Goal: Task Accomplishment & Management: Complete application form

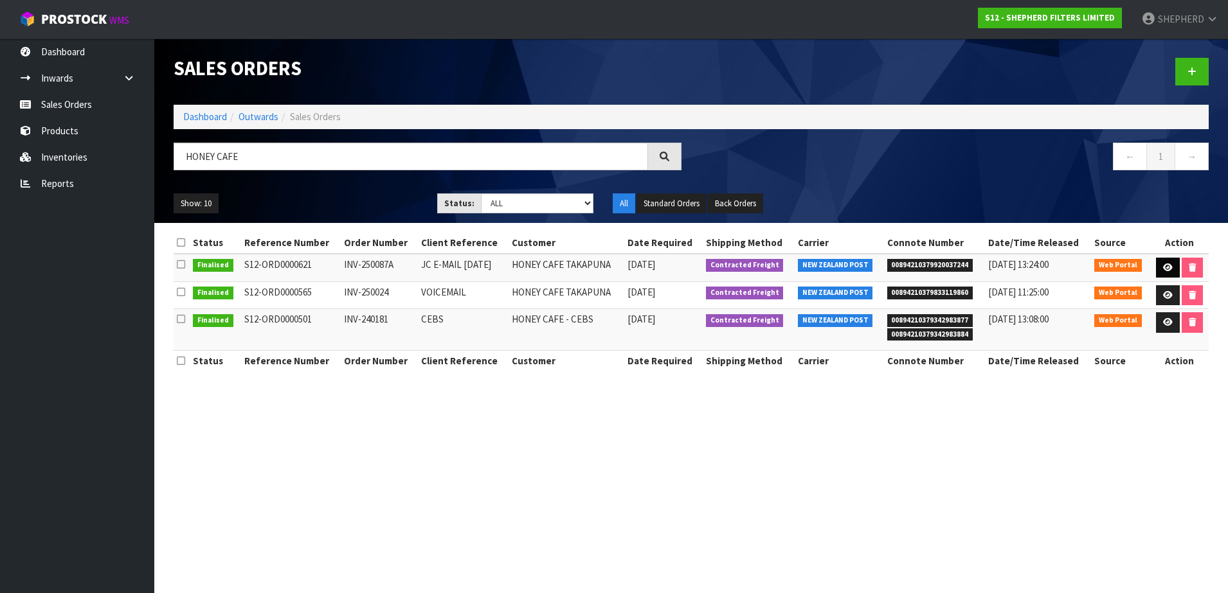
type input "HONEY CAFE"
click at [1163, 265] on icon at bounding box center [1168, 268] width 10 height 8
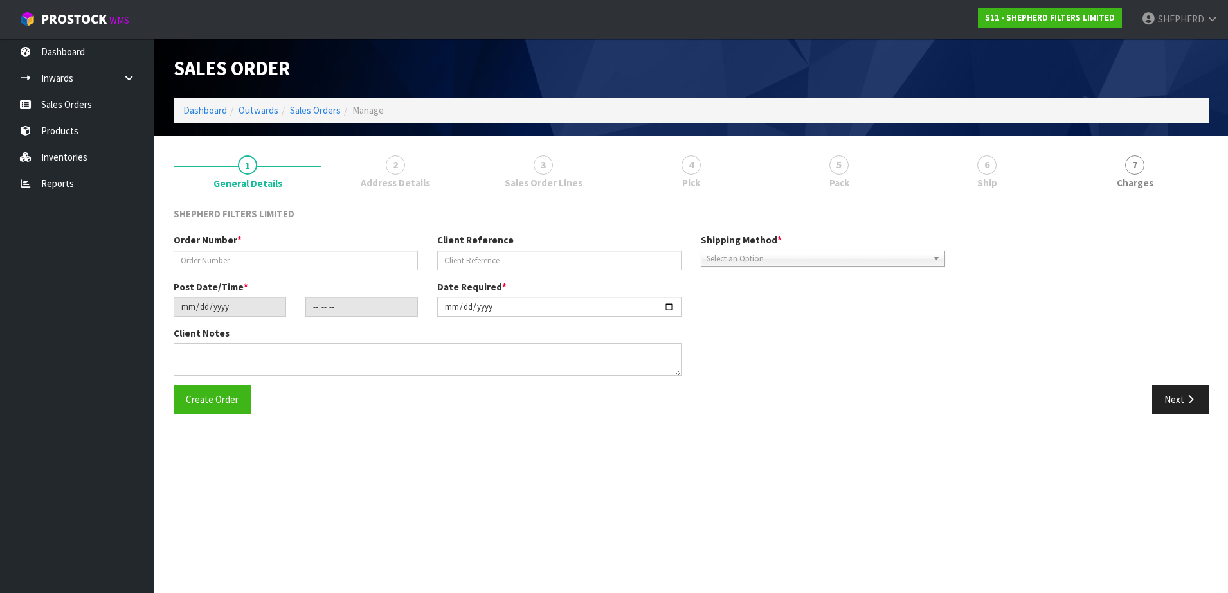
type input "INV-250087A"
type input "JC E-MAIL [DATE]"
type input "[DATE]"
type input "17:16:00.000"
type input "[DATE]"
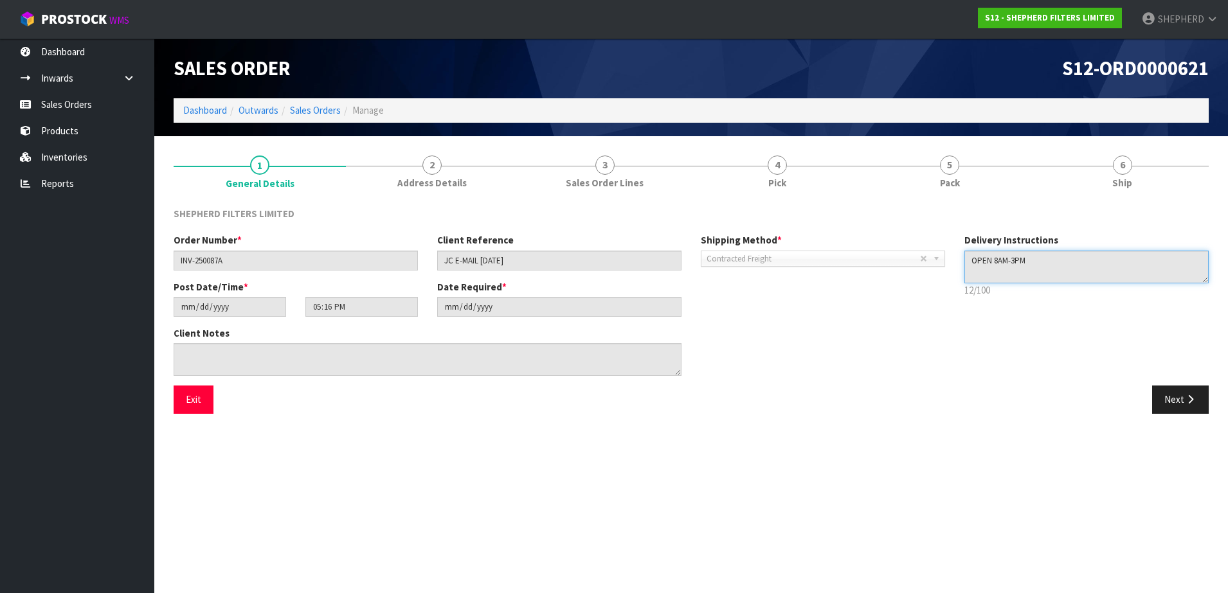
drag, startPoint x: 1002, startPoint y: 253, endPoint x: 931, endPoint y: 252, distance: 70.7
click at [931, 252] on div "Order Number * INV-250087A Client Reference JC E-MAIL [DATE] Shipping Method * …" at bounding box center [691, 309] width 1054 height 152
click at [192, 398] on button "Exit" at bounding box center [194, 400] width 40 height 28
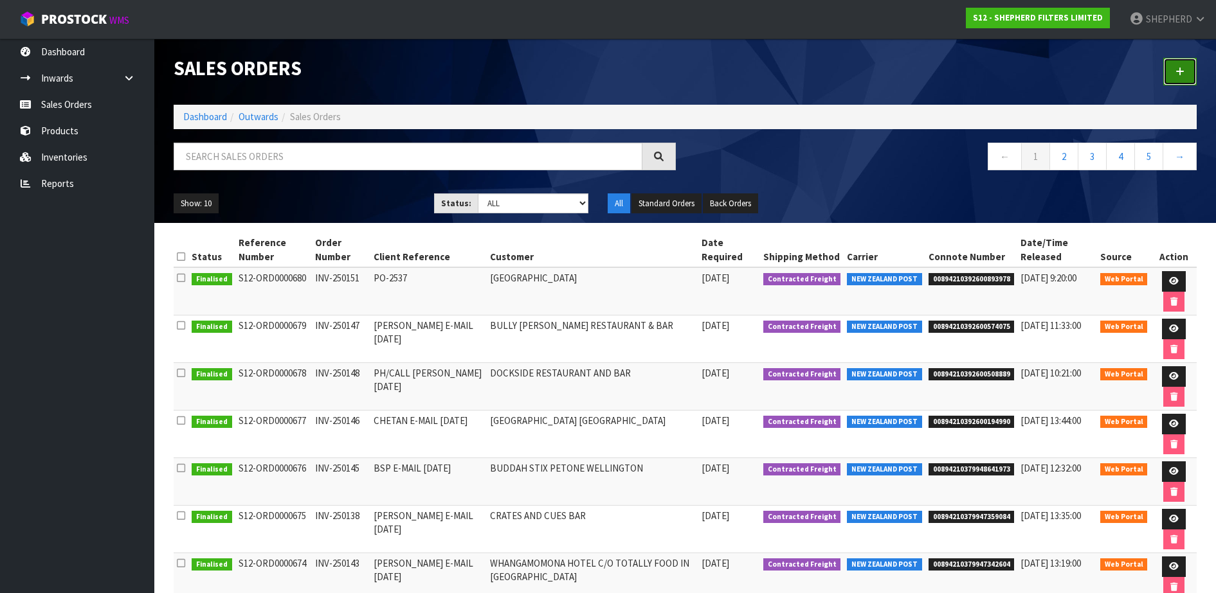
click at [1173, 69] on link at bounding box center [1179, 72] width 33 height 28
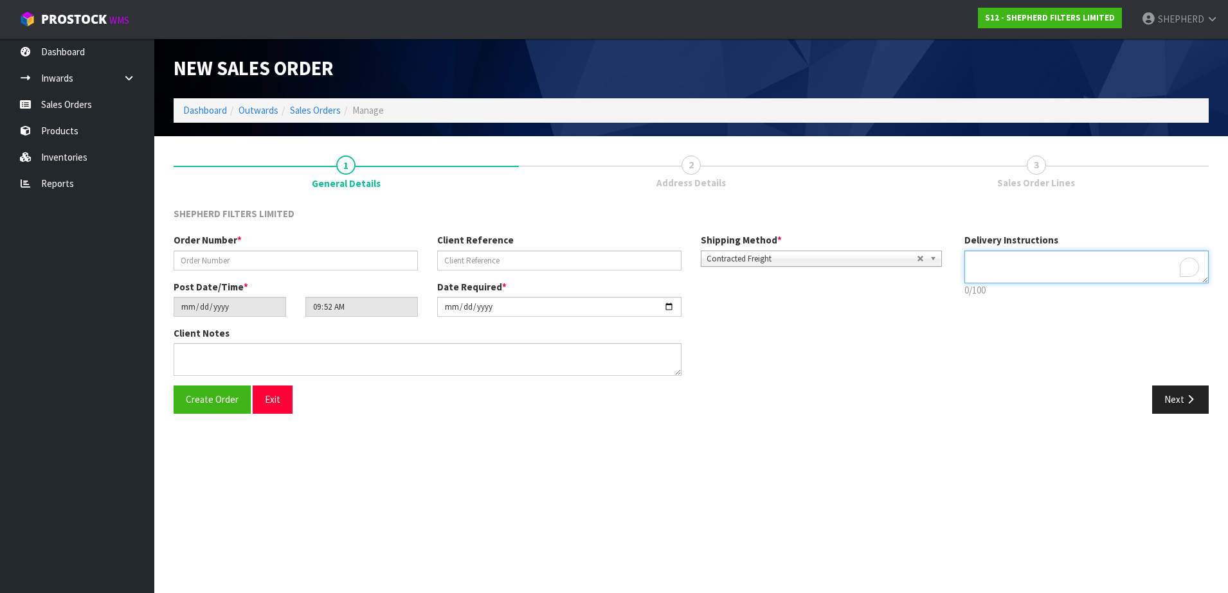
click at [1045, 260] on textarea "To enrich screen reader interactions, please activate Accessibility in Grammarl…" at bounding box center [1086, 267] width 244 height 33
paste textarea "OPEN 8AM-3PM"
type textarea "OPEN 8AM-3PM"
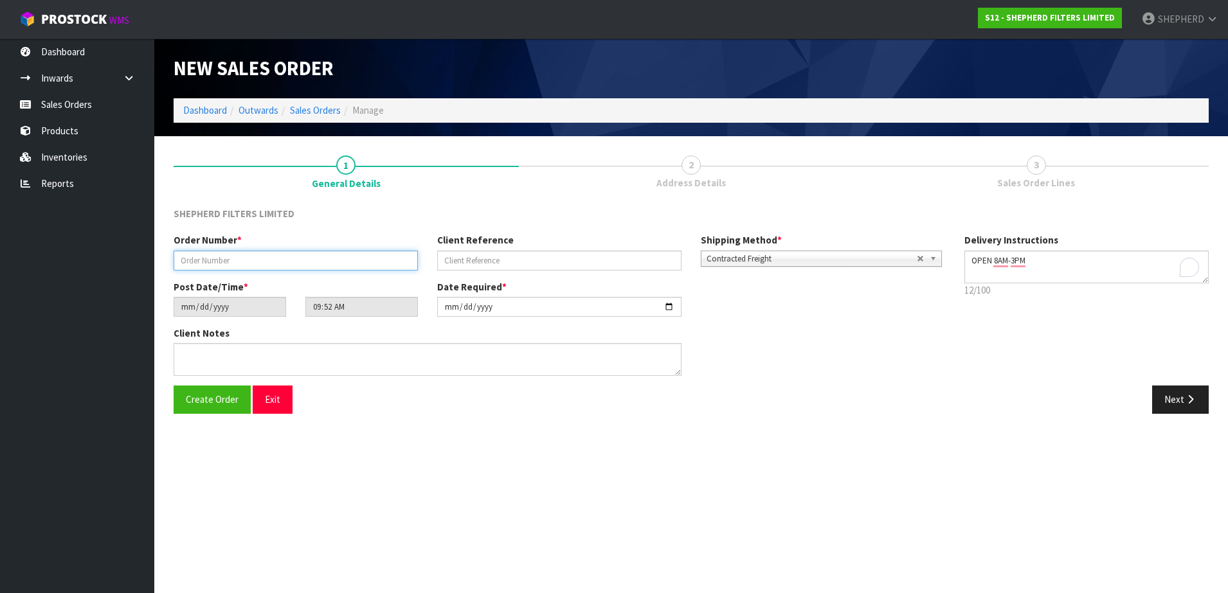
click at [260, 261] on input "text" at bounding box center [296, 261] width 244 height 20
paste input "INV-250149"
type input "INV-250149"
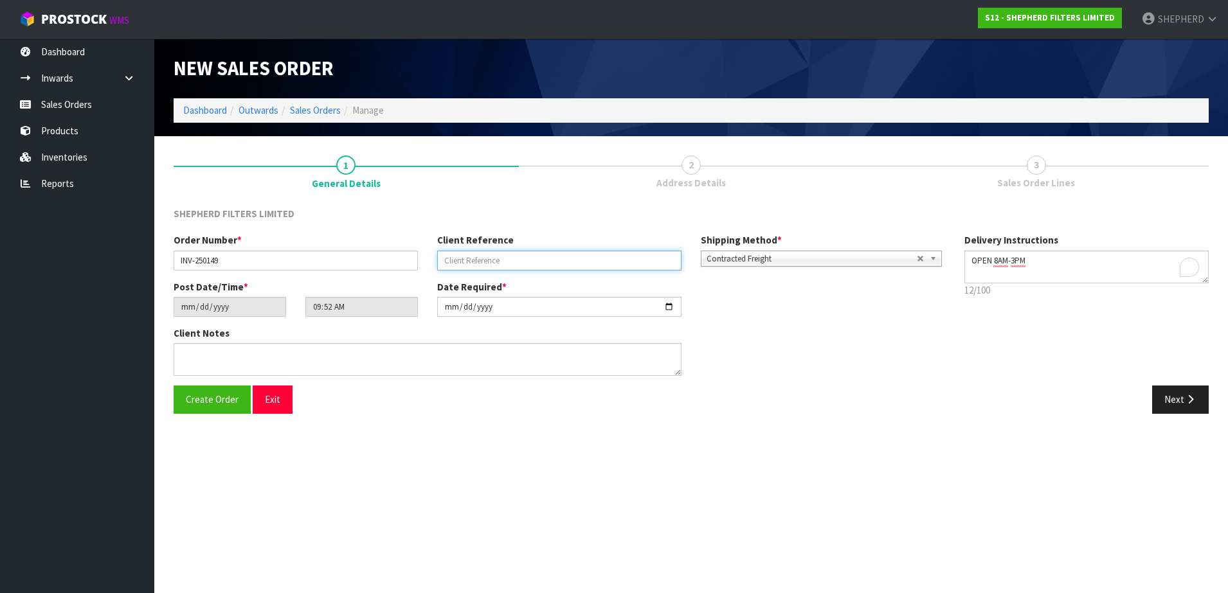
click at [487, 262] on input "text" at bounding box center [559, 261] width 244 height 20
paste input "JC E-MAIL [DATE]"
type input "JC E-MAIL [DATE]"
click at [199, 392] on button "Create Order" at bounding box center [212, 400] width 77 height 28
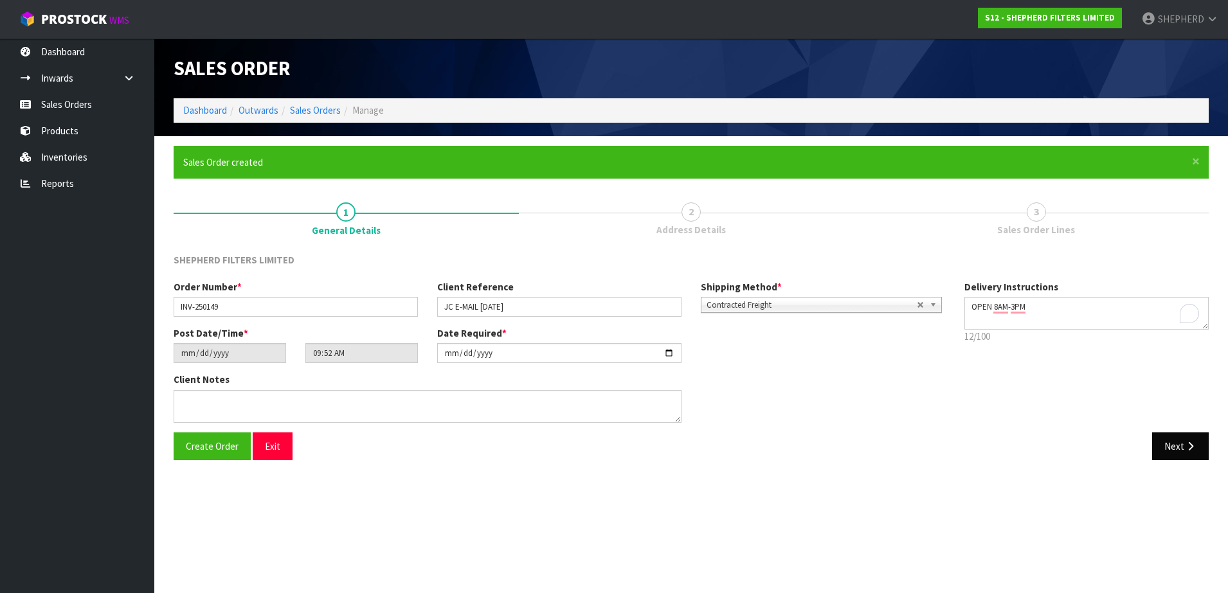
type input "11:52:00.000"
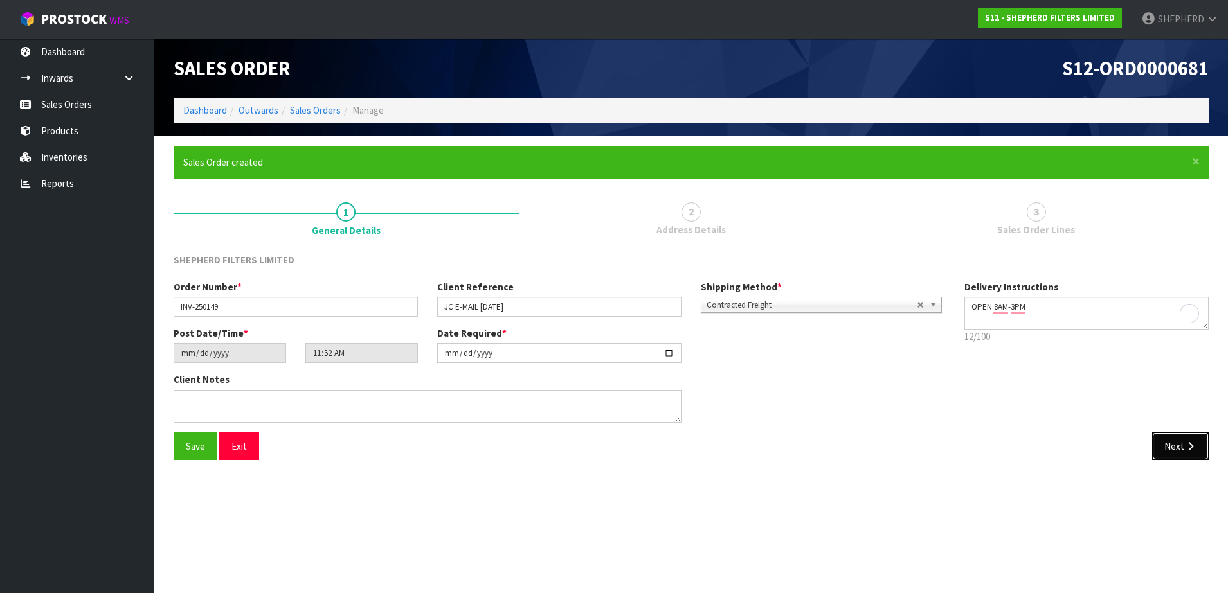
click at [1169, 443] on button "Next" at bounding box center [1180, 447] width 57 height 28
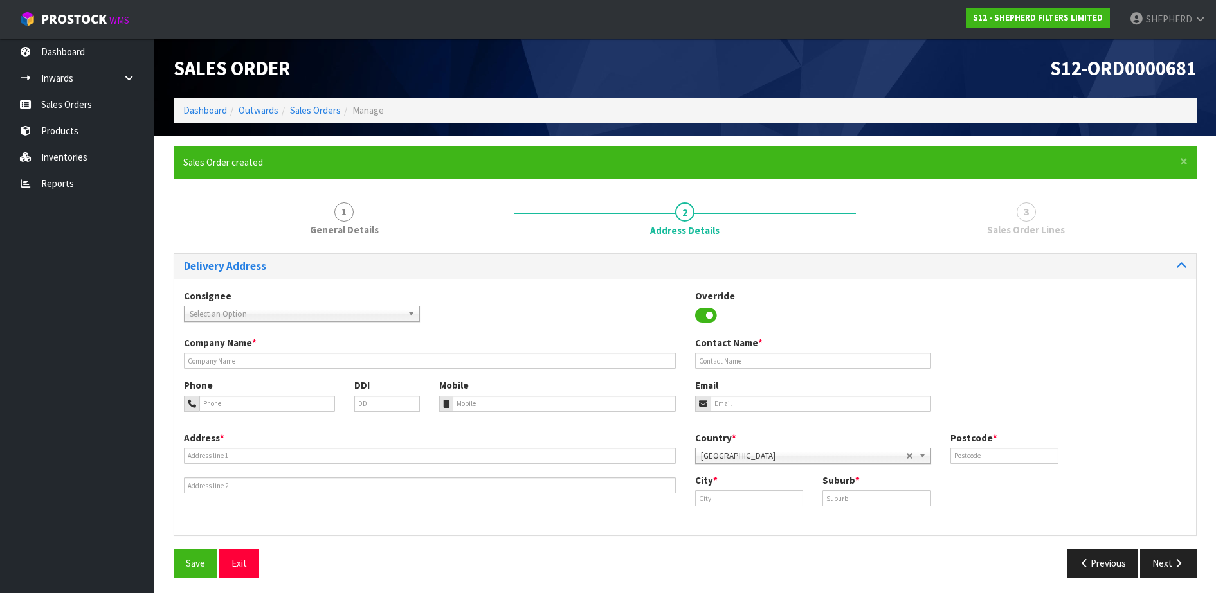
click at [325, 318] on span "Select an Option" at bounding box center [296, 314] width 213 height 15
type input "honey cafe"
click at [318, 349] on li "HONEYAU - HONEY CAFE TAKAPUNA" at bounding box center [302, 351] width 230 height 16
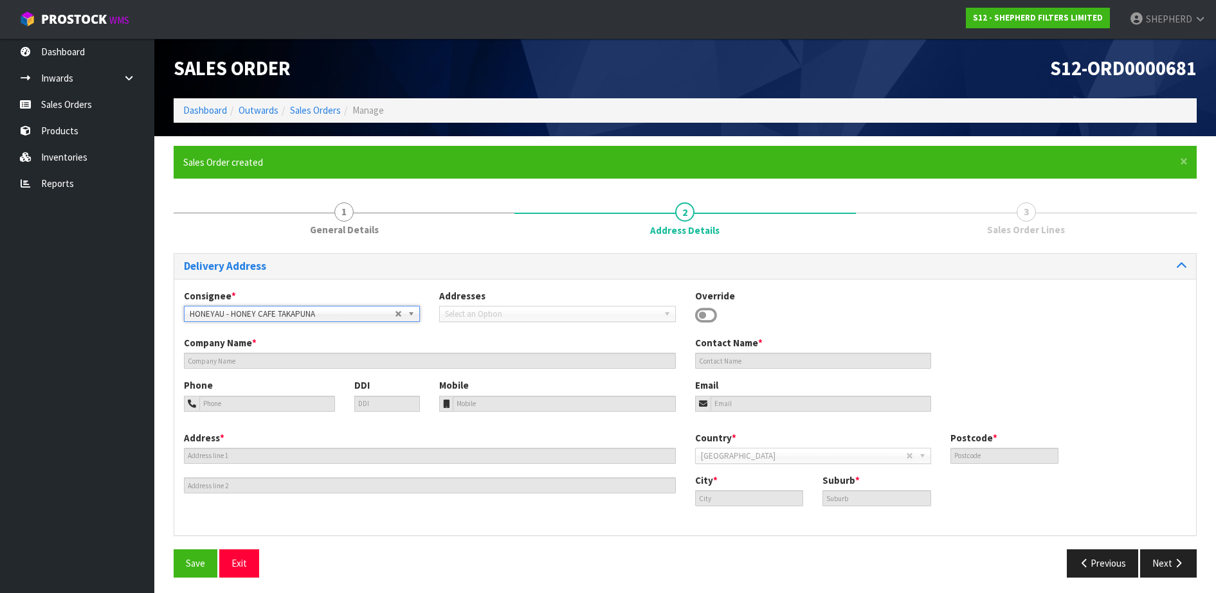
type input "HONEY CAFE TAKAPUNA"
type input "KITCHEN /[PERSON_NAME]"
type input "94894000"
type input "[EMAIL_ADDRESS][DOMAIN_NAME]"
type input "[STREET_ADDRESS]"
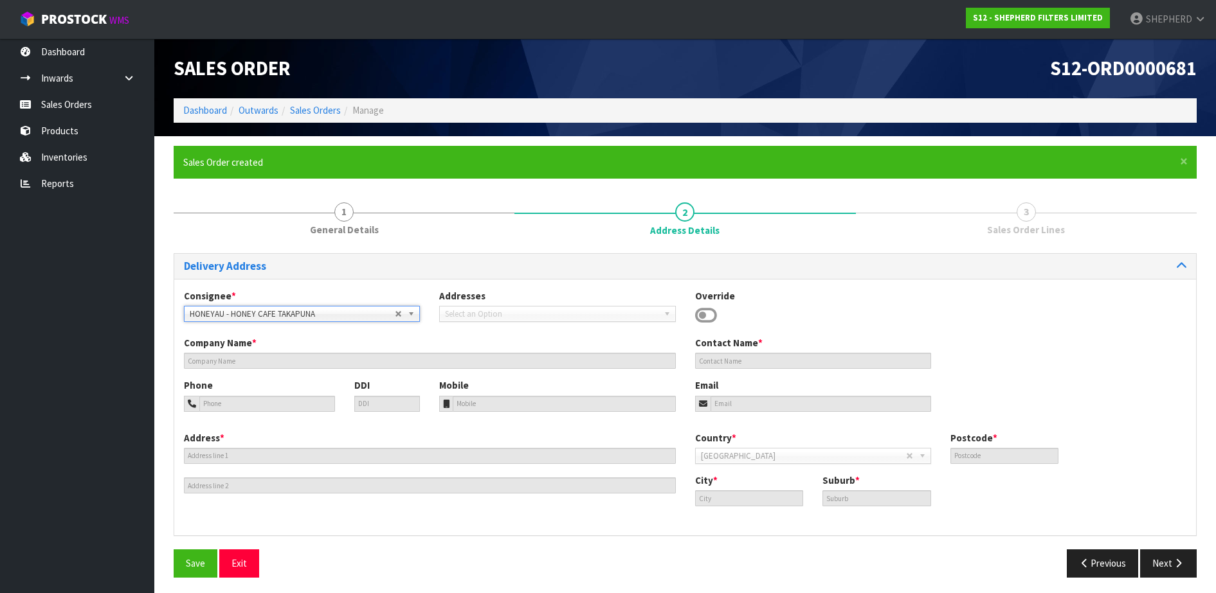
type input "0622"
type input "[GEOGRAPHIC_DATA]"
type input "TAKAPUNA"
click at [193, 565] on span "Save" at bounding box center [195, 563] width 19 height 12
click at [1176, 564] on icon "button" at bounding box center [1178, 564] width 12 height 10
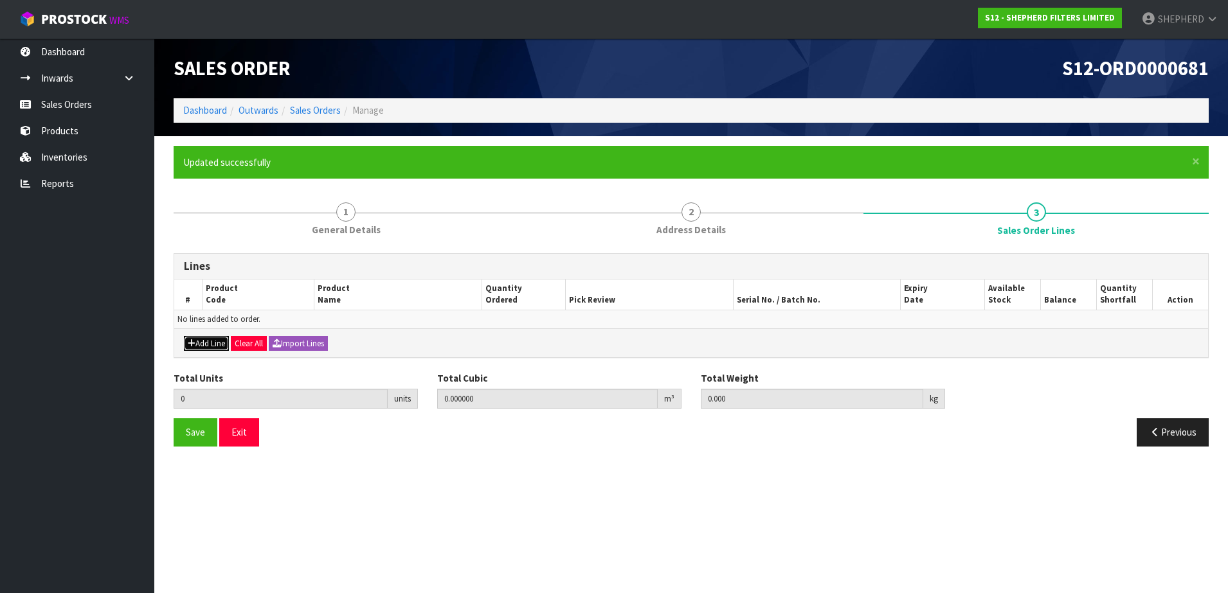
click at [199, 343] on button "Add Line" at bounding box center [206, 343] width 45 height 15
type input "0"
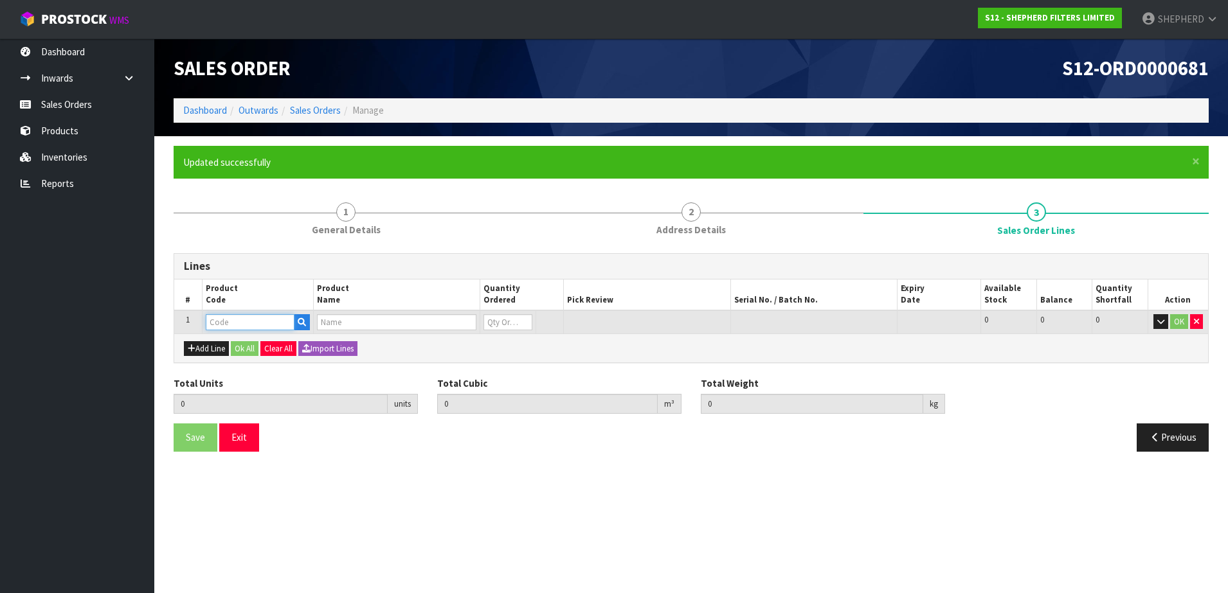
click at [219, 318] on input "text" at bounding box center [250, 322] width 89 height 16
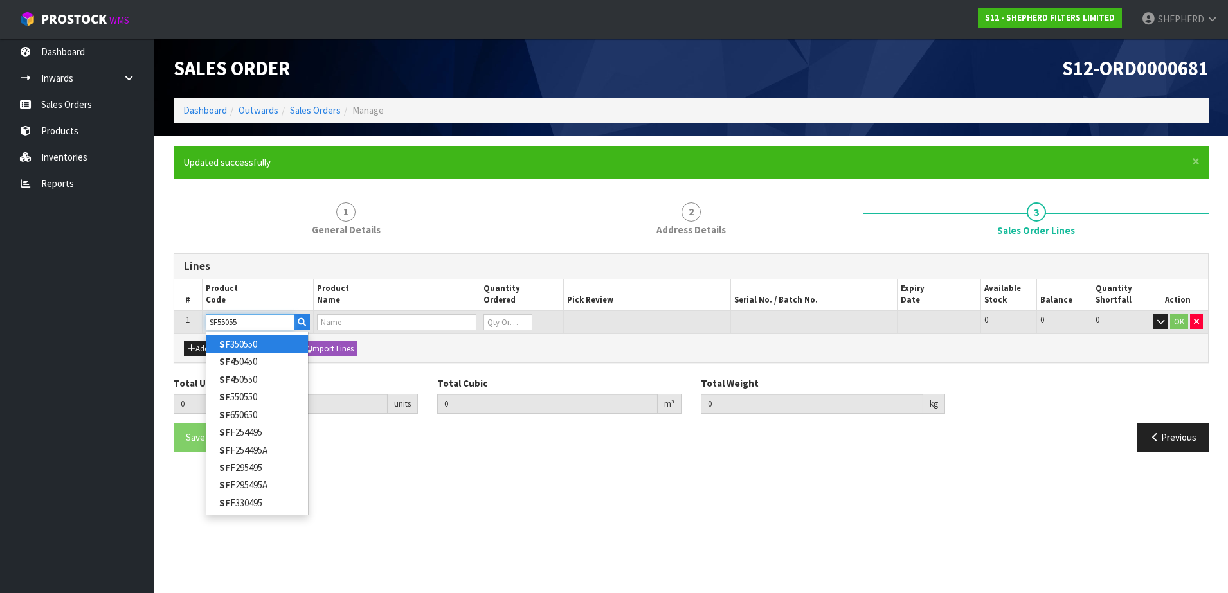
type input "SF550550"
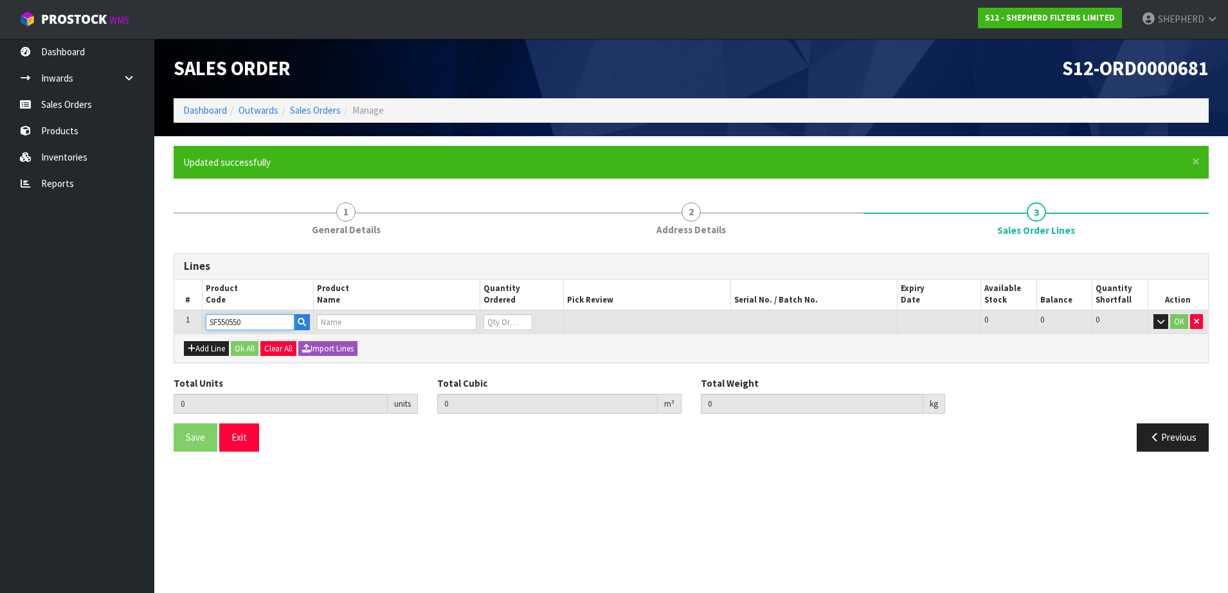
type input "0.000000"
type input "0.000"
type input "SHEPHERD FILTERS 550 X 550 - CODE SF550550"
type input "0"
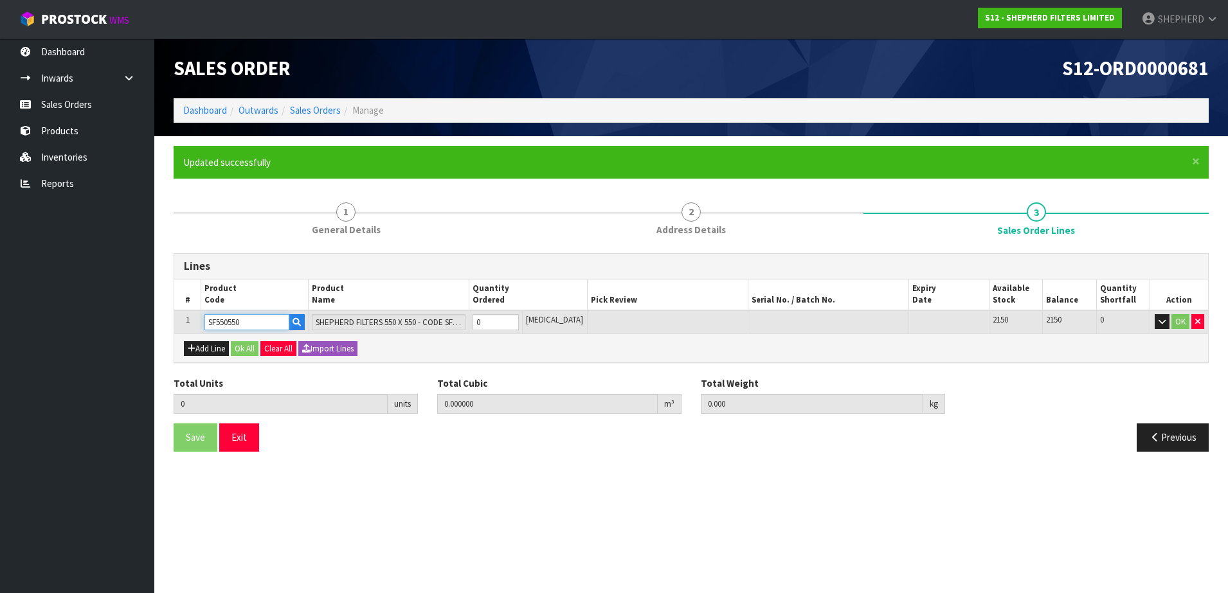
type input "SF550550"
drag, startPoint x: 509, startPoint y: 320, endPoint x: 433, endPoint y: 300, distance: 78.6
click at [433, 300] on table "# Product Code Product Name Quantity Ordered Pick Review Serial No. / Batch No.…" at bounding box center [691, 307] width 1034 height 54
type input "5"
type input "0.002915"
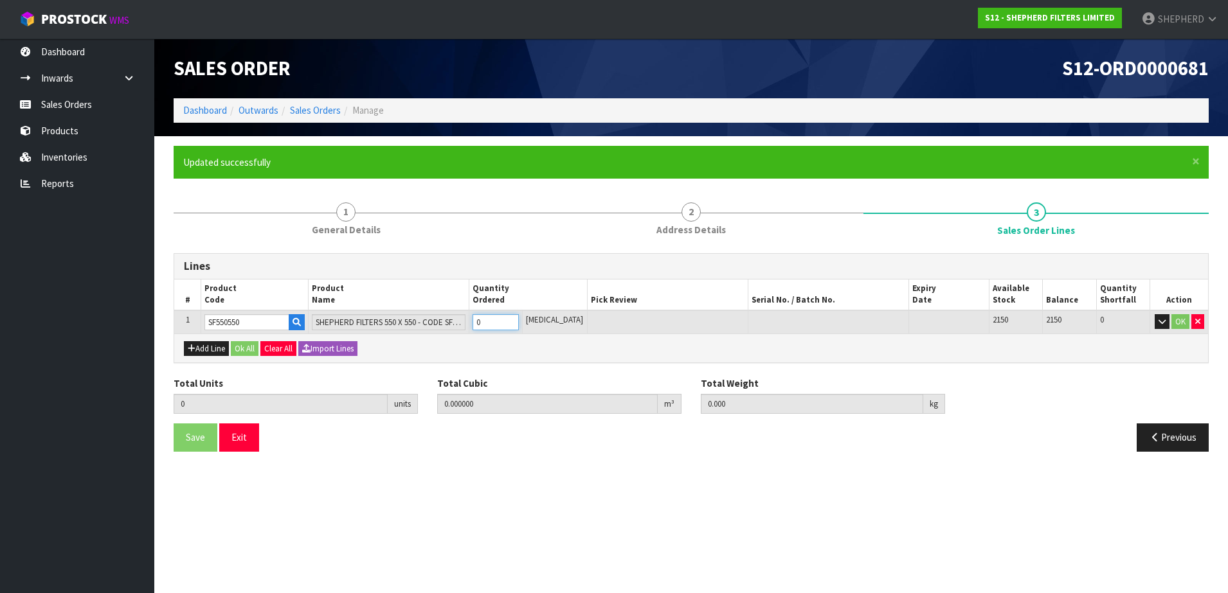
type input "0.3"
type input "5"
type input "50"
type input "0.04959"
type input "3"
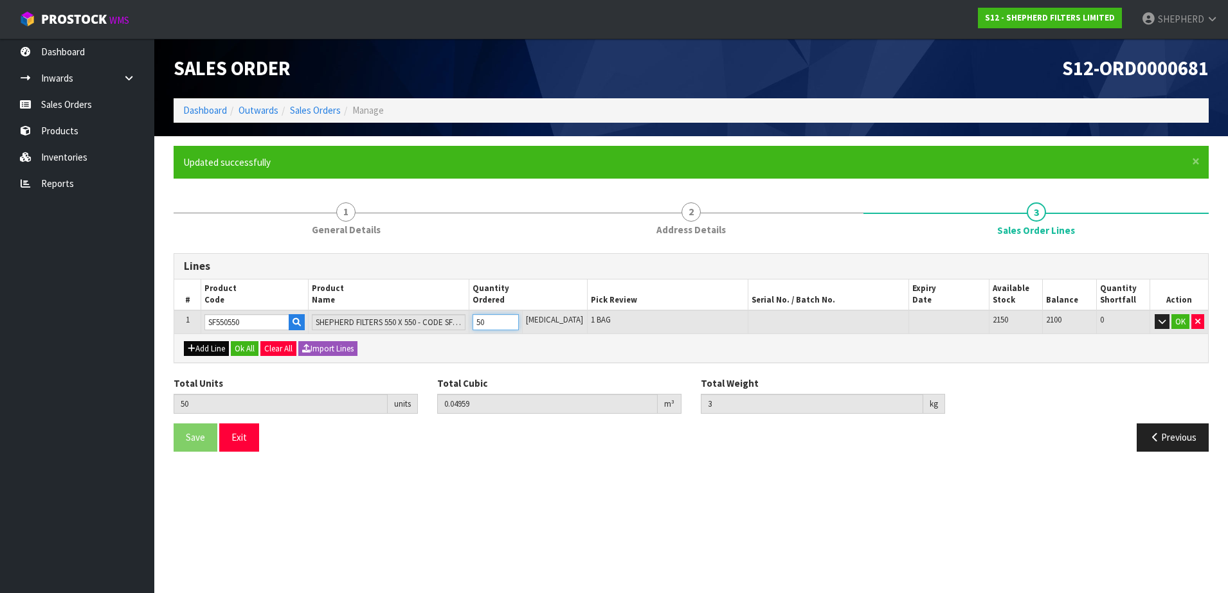
type input "50"
click at [200, 348] on button "Add Line" at bounding box center [206, 348] width 45 height 15
type input "0"
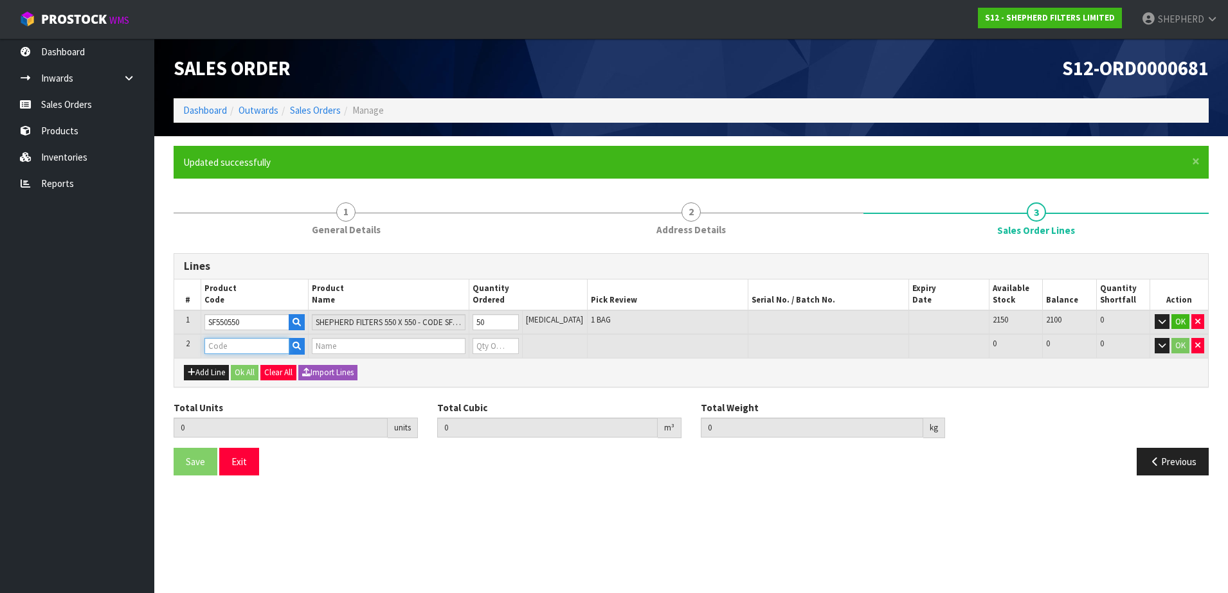
click at [222, 341] on input "text" at bounding box center [246, 346] width 85 height 16
type input "COURIER"
click at [239, 364] on strong "COURIER" at bounding box center [238, 368] width 38 height 12
type input "COURIER SATCHELS (75X90CM)"
type input "50"
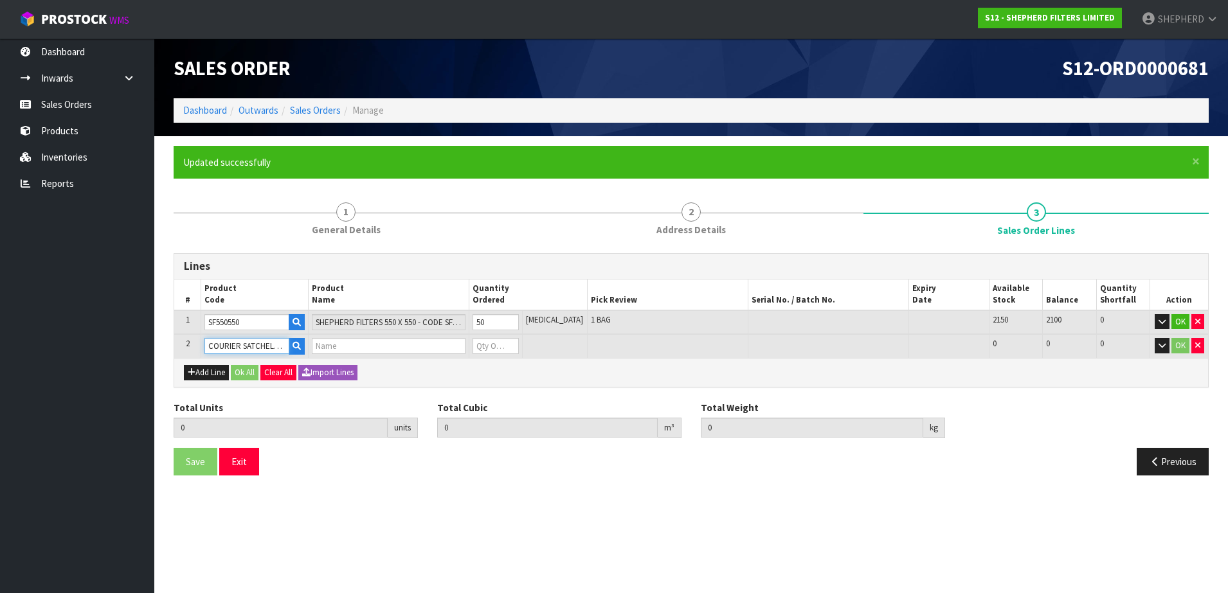
type input "0.04959"
type input "3"
type input "SINGLE-PACK SATCHELS"
type input "0"
click at [448, 343] on tr "2 COURIER SATCHELS (75X90CM) SINGLE-PACK SATCHELS 0 BAG 106 106 0 OK" at bounding box center [691, 346] width 1034 height 24
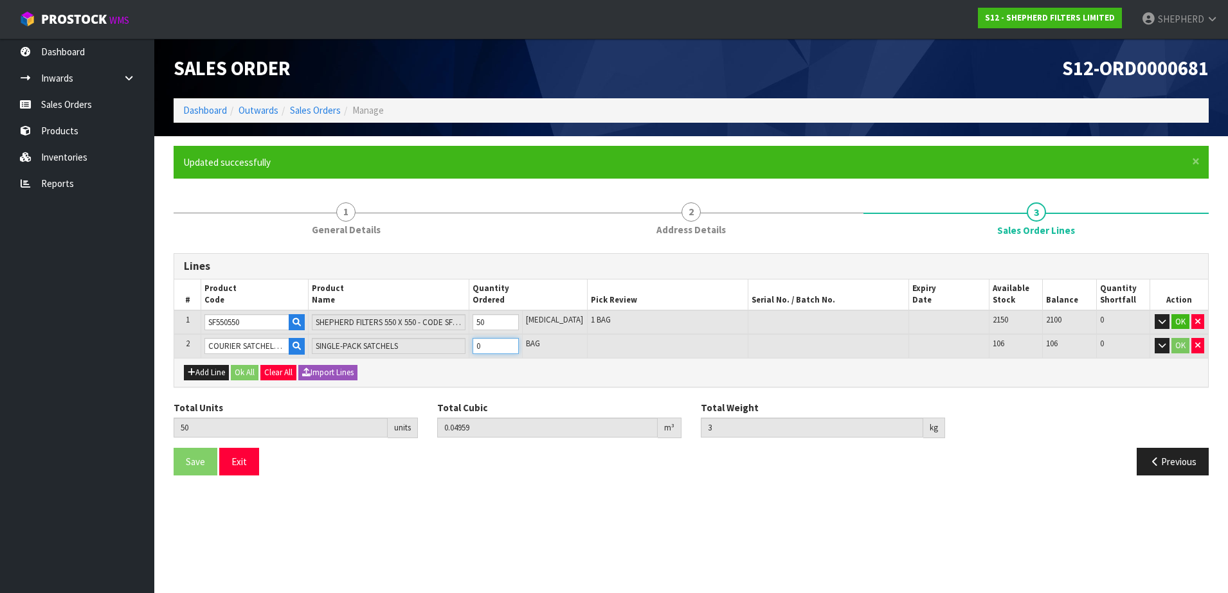
type input "51"
type input "0.049657"
type input "3.01"
type input "1"
click at [239, 372] on button "Ok All" at bounding box center [245, 372] width 28 height 15
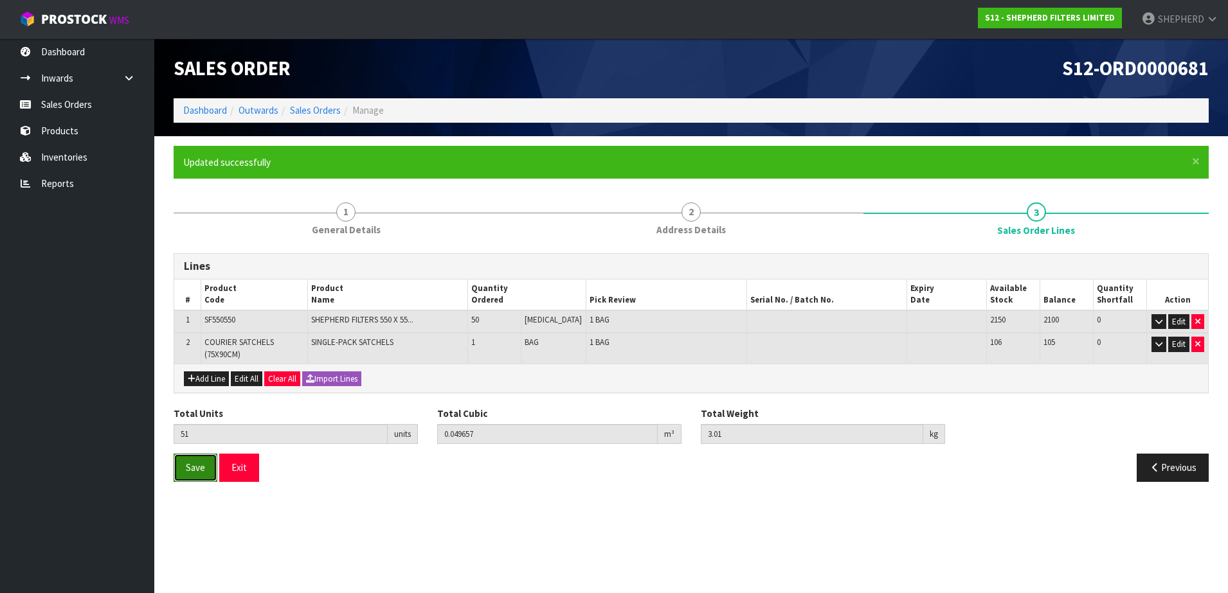
click at [190, 474] on button "Save" at bounding box center [196, 468] width 44 height 28
click at [244, 466] on button "Exit" at bounding box center [239, 468] width 40 height 28
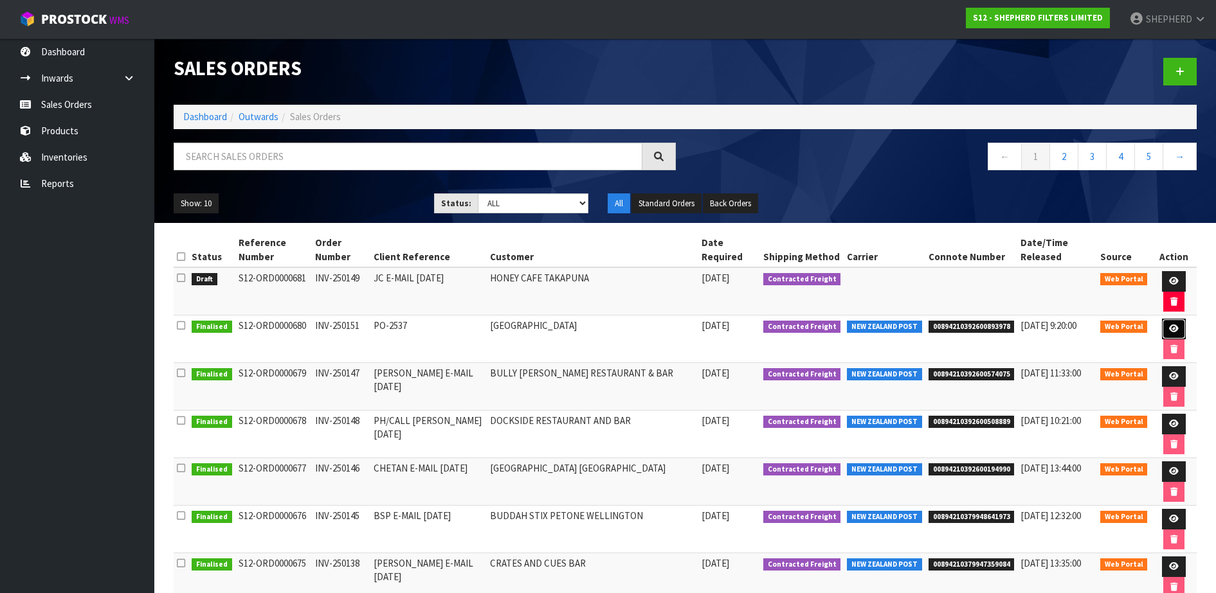
click at [1178, 328] on link at bounding box center [1174, 329] width 24 height 21
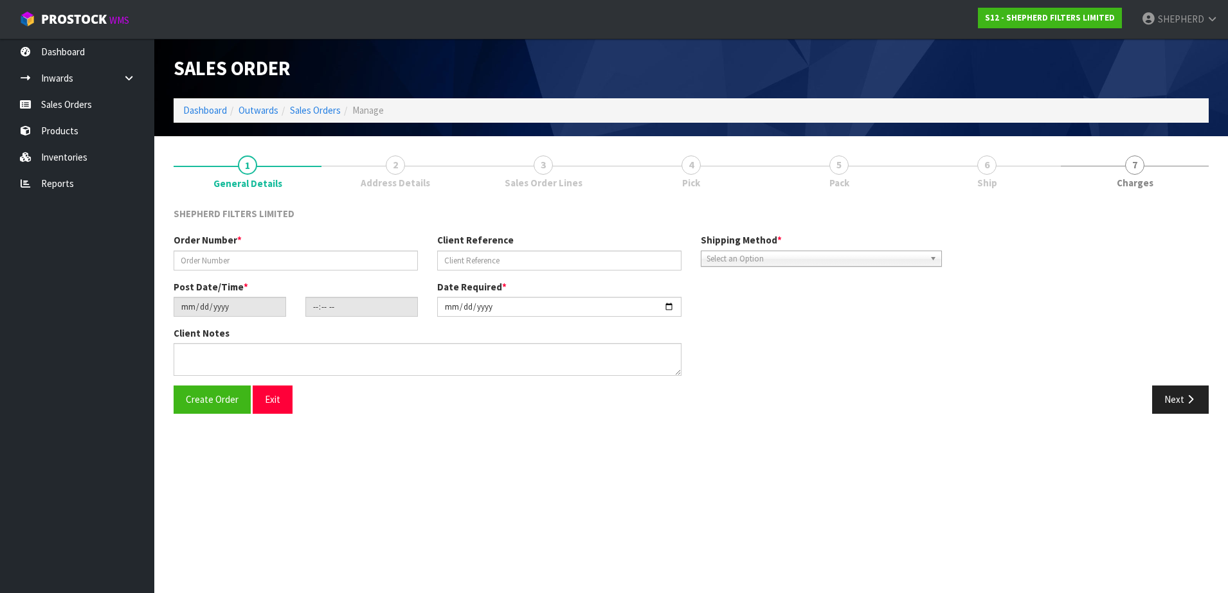
type input "INV-250151"
type input "PO-2537"
type input "[DATE]"
type input "18:51:00.000"
type input "[DATE]"
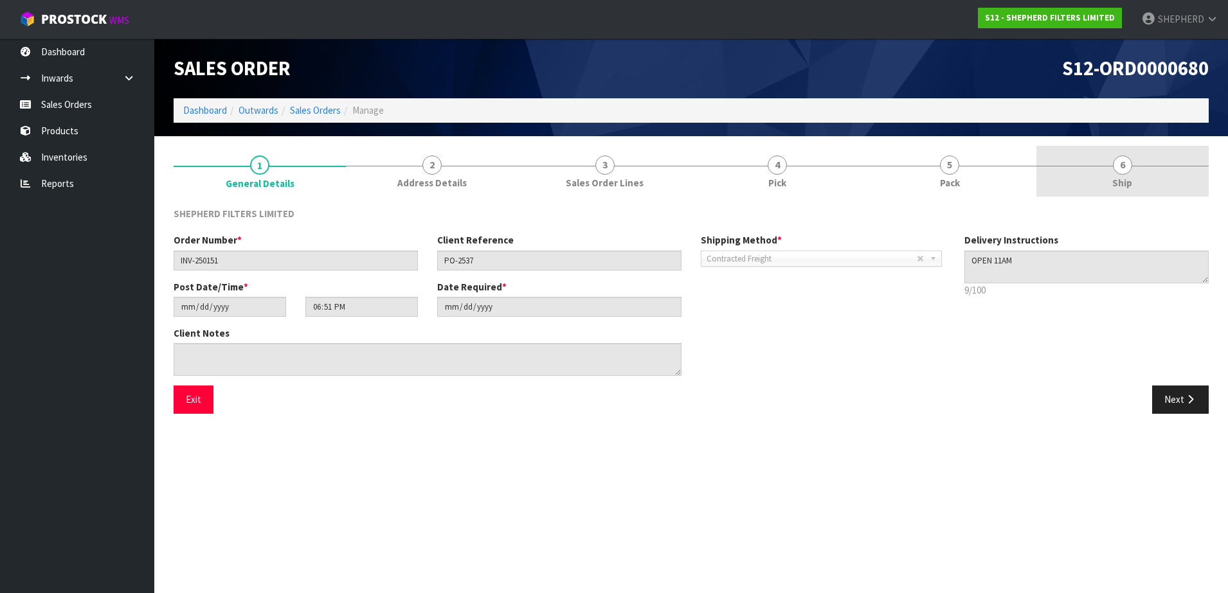
click at [1121, 167] on span "6" at bounding box center [1122, 165] width 19 height 19
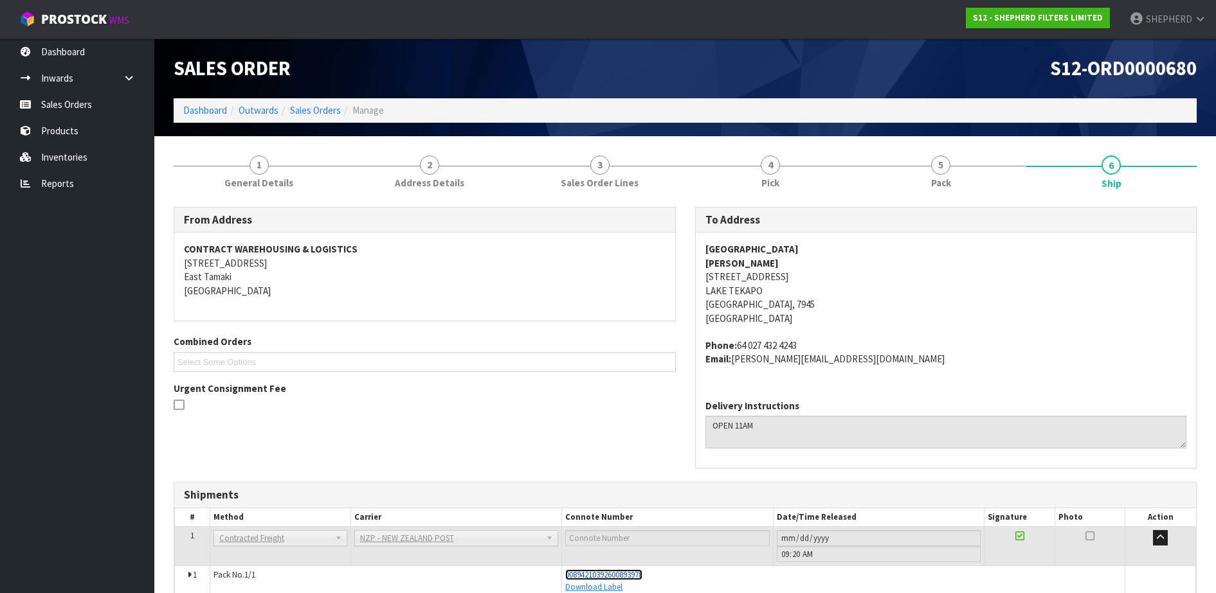
click at [617, 575] on span "00894210392600893978" at bounding box center [603, 575] width 77 height 11
